Goal: Transaction & Acquisition: Obtain resource

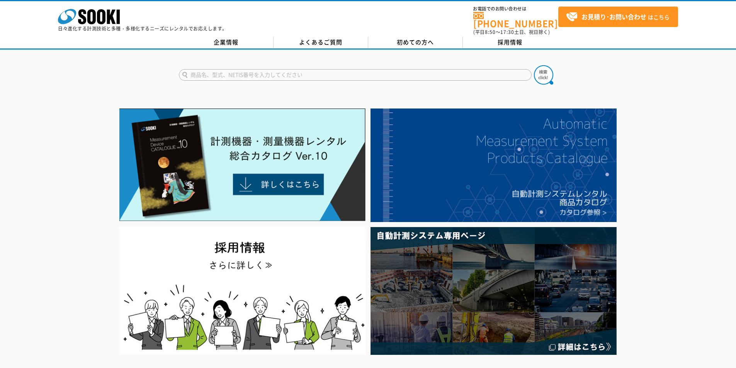
click at [430, 70] on input "text" at bounding box center [355, 75] width 353 height 12
type input "お"
type input "騒音計"
click at [548, 71] on img at bounding box center [543, 74] width 19 height 19
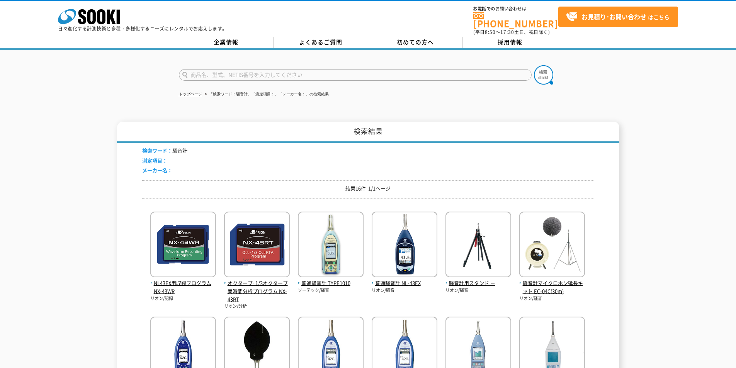
scroll to position [250, 0]
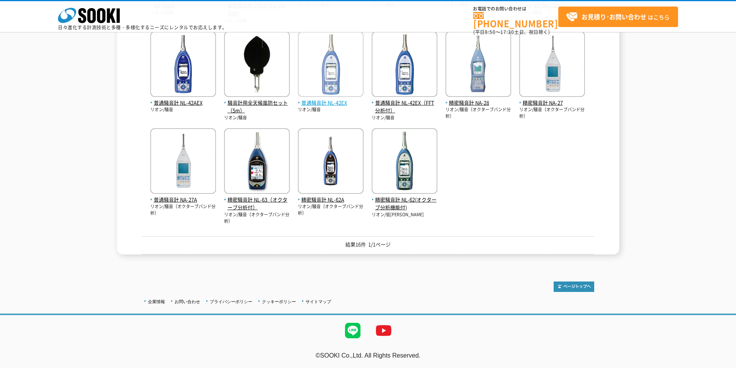
click at [353, 91] on img at bounding box center [331, 65] width 66 height 68
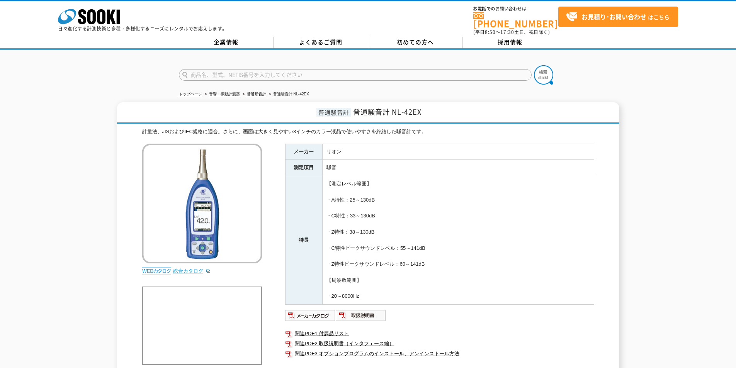
click at [190, 268] on link "総合カタログ" at bounding box center [192, 271] width 38 height 6
